Goal: Task Accomplishment & Management: Use online tool/utility

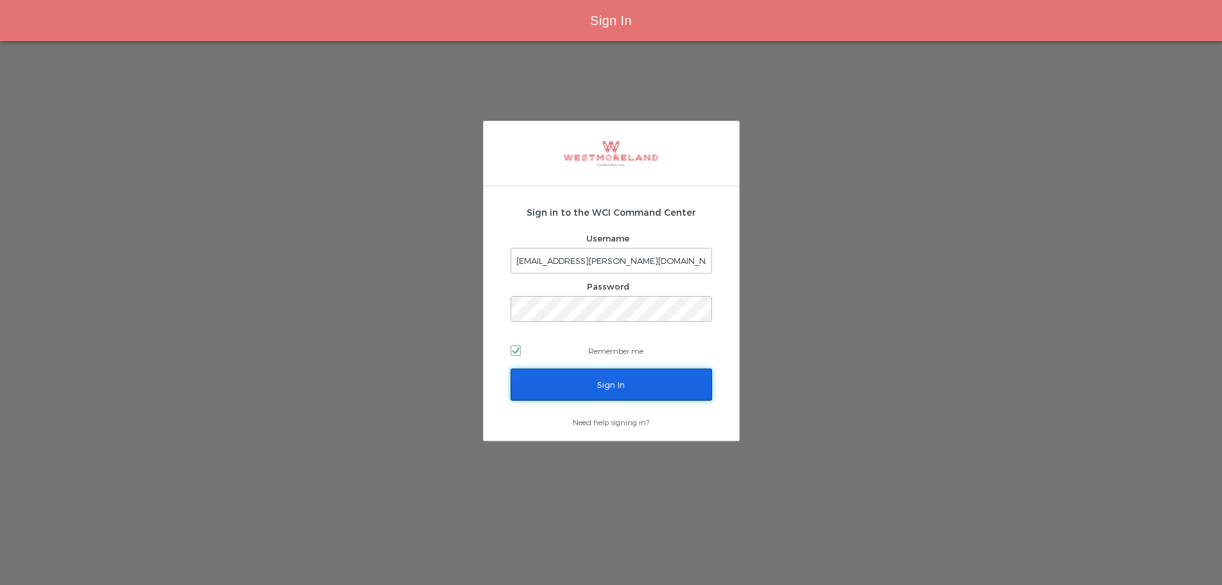
click at [646, 386] on input "Sign In" at bounding box center [612, 384] width 202 height 32
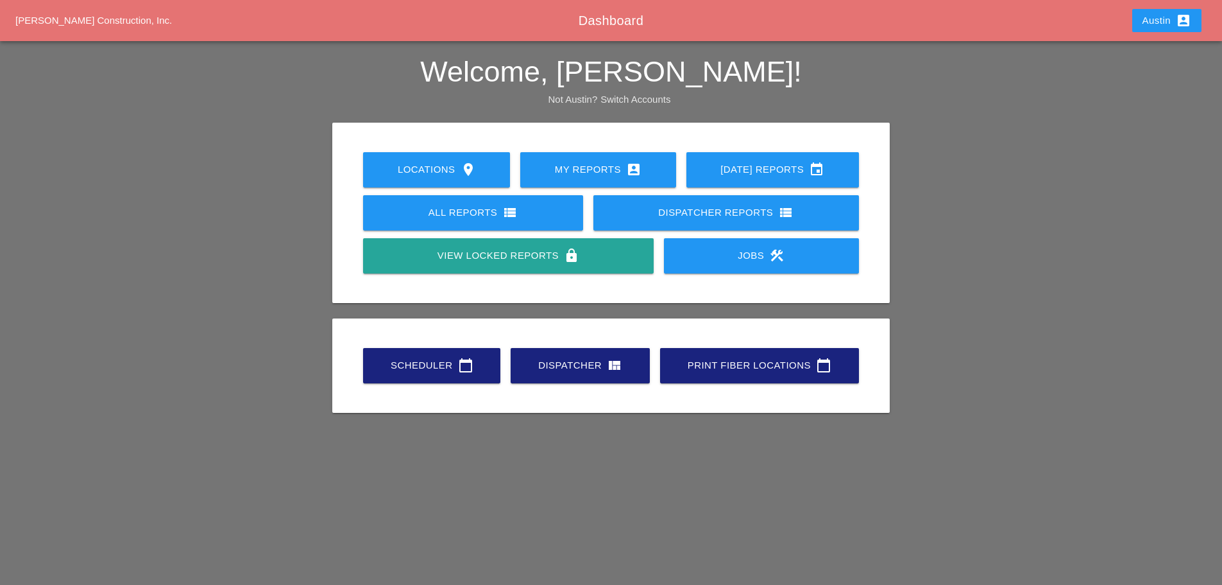
click at [445, 357] on div "Scheduler calendar_today" at bounding box center [432, 364] width 96 height 15
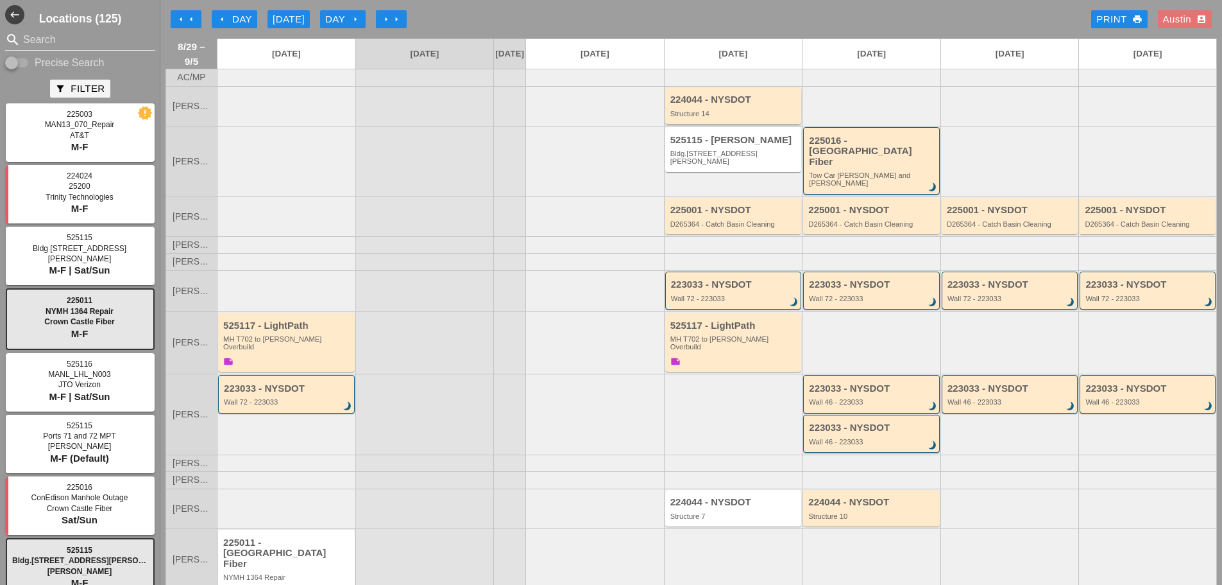
click at [710, 105] on div "224044 - NYSDOT" at bounding box center [735, 99] width 128 height 11
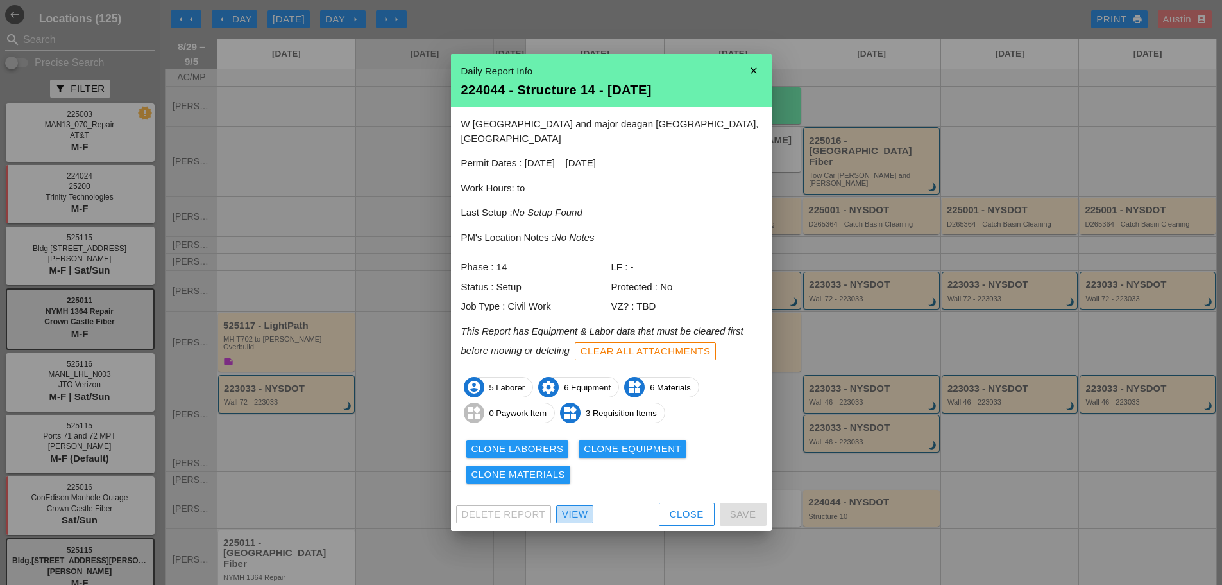
click at [579, 507] on div "View" at bounding box center [575, 514] width 26 height 15
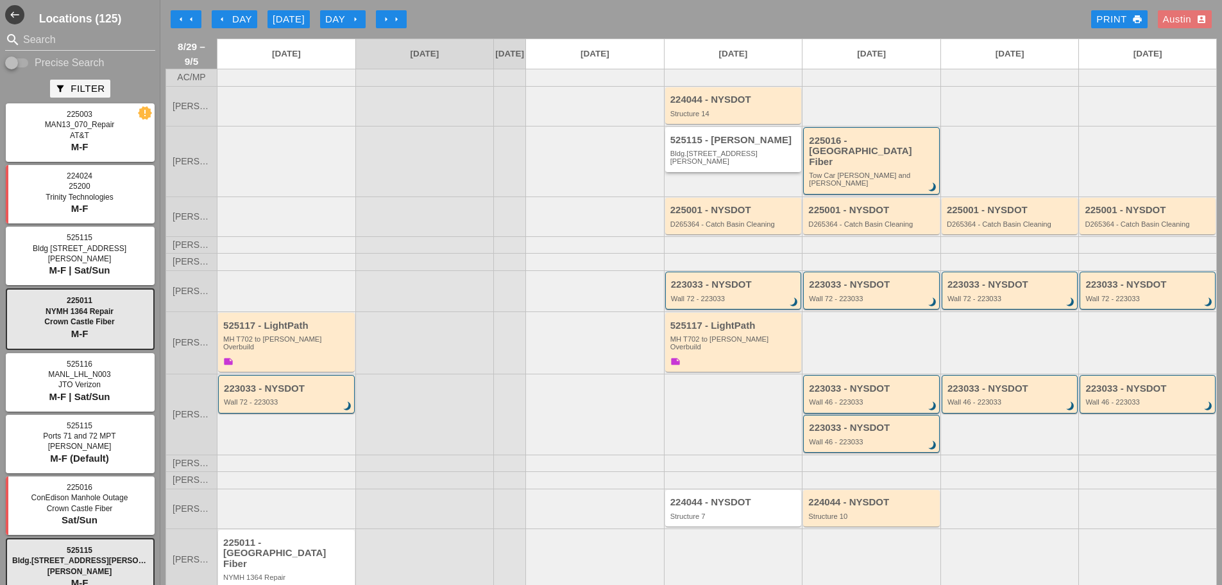
scroll to position [21, 0]
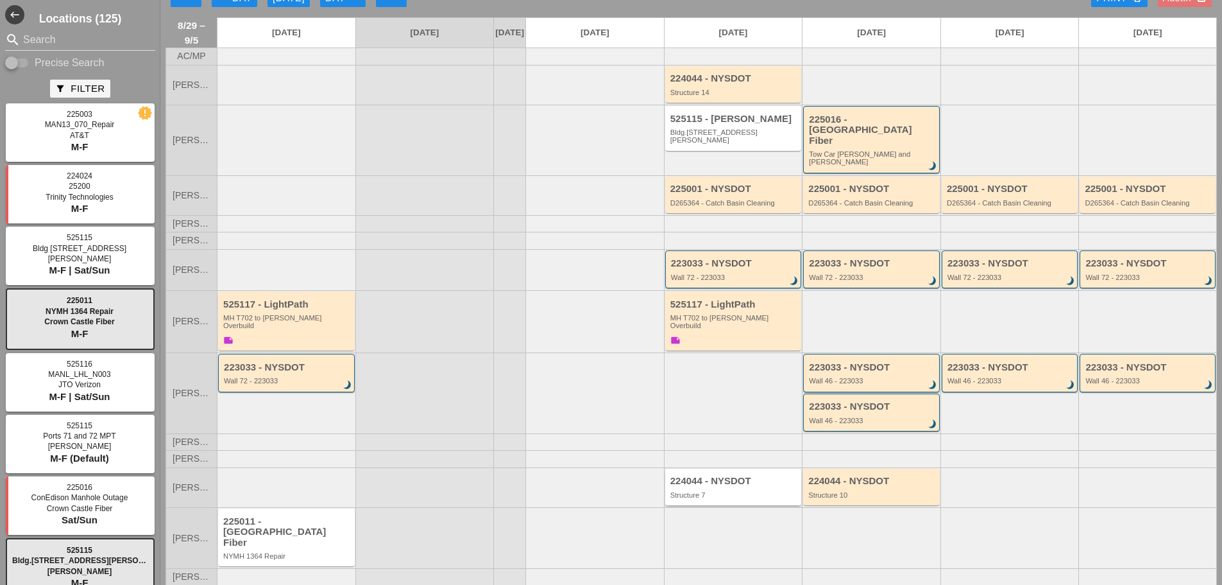
click at [720, 476] on div "224044 - NYSDOT" at bounding box center [735, 481] width 128 height 11
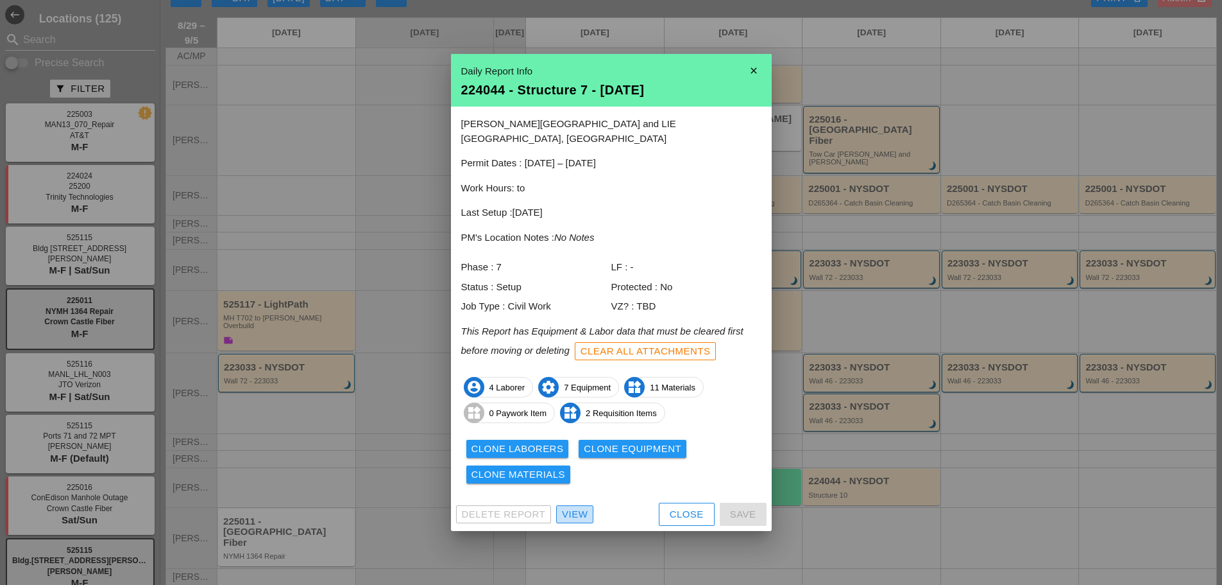
click at [576, 507] on div "View" at bounding box center [575, 514] width 26 height 15
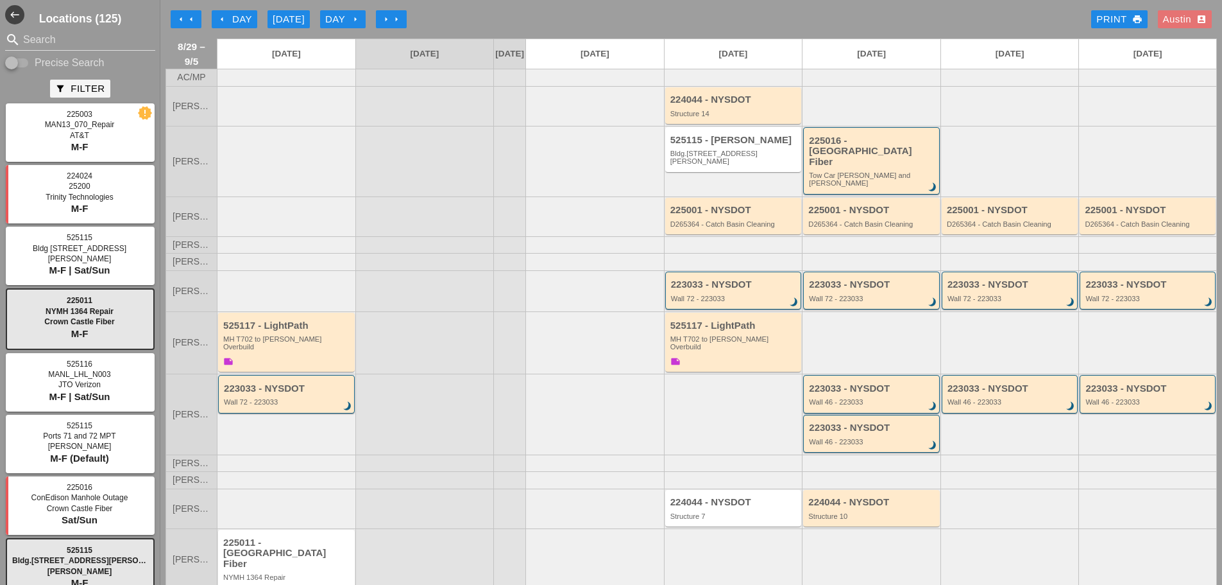
click at [461, 14] on div "arrow_left arrow_left arrow_left Day [DATE] Day arrow_right arrow_right arrow_r…" at bounding box center [692, 19] width 1052 height 26
